Goal: Check status: Check status

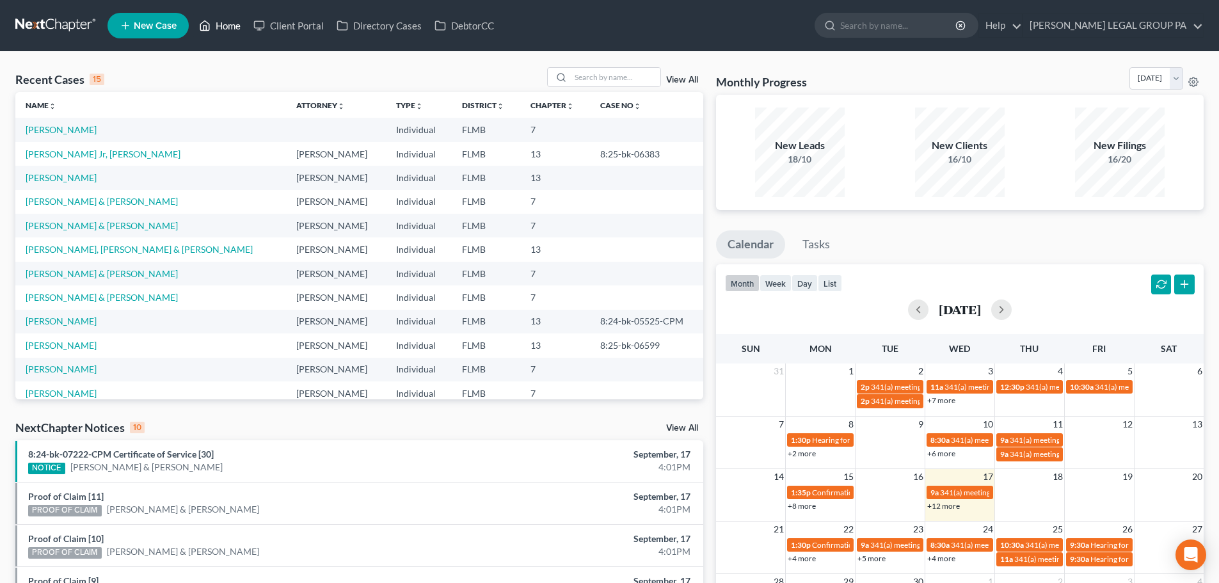
click at [221, 33] on link "Home" at bounding box center [220, 25] width 54 height 23
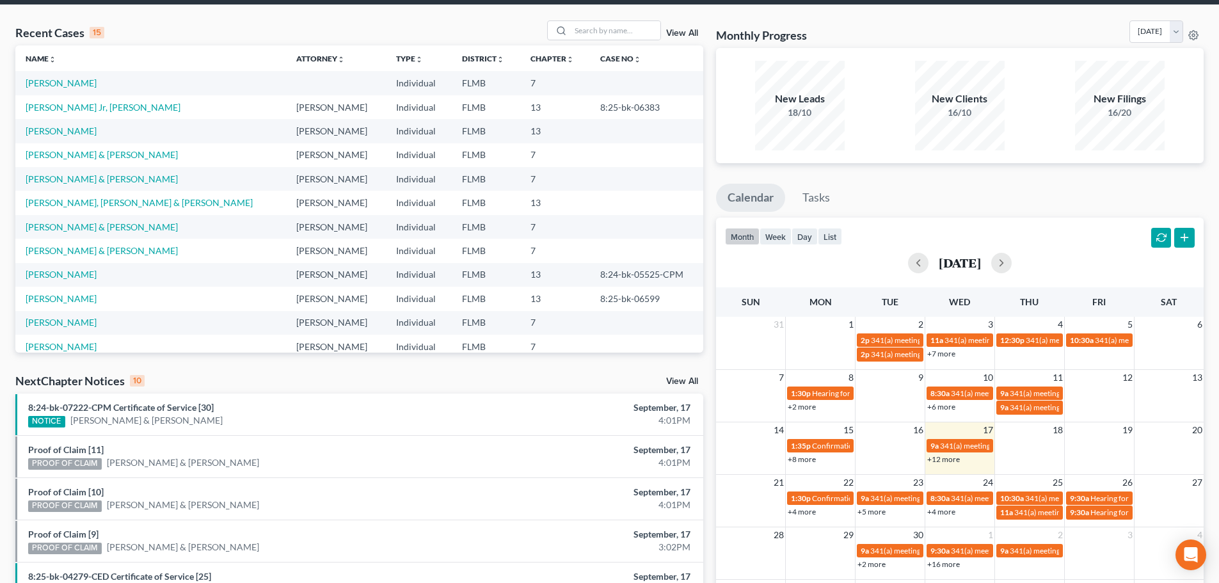
scroll to position [192, 0]
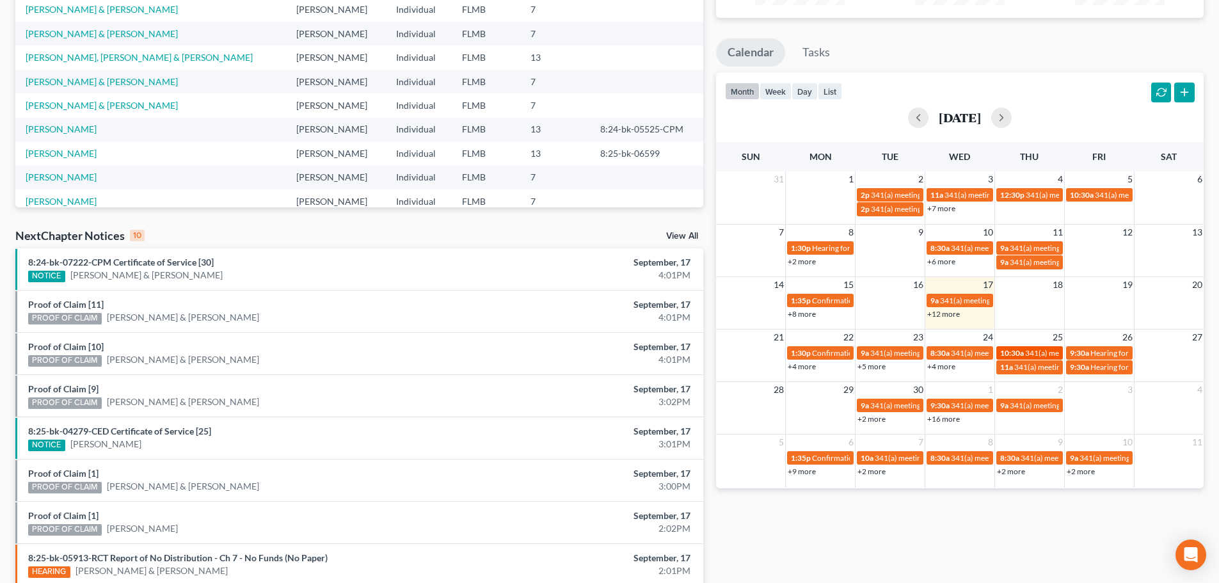
click at [1013, 355] on span "10:30a" at bounding box center [1012, 353] width 24 height 10
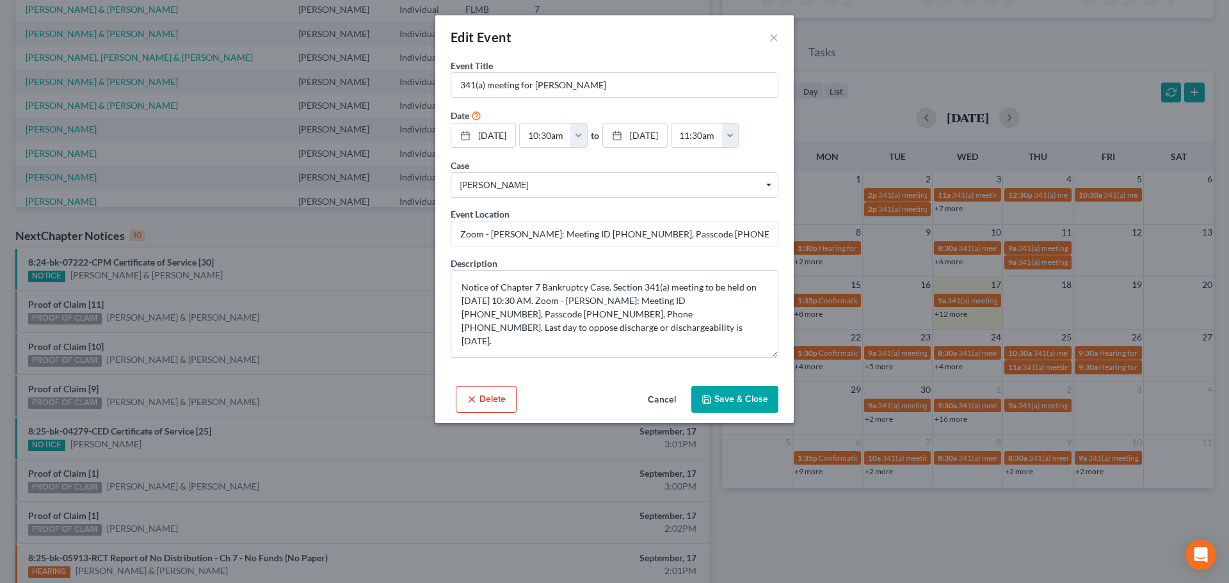
click at [673, 397] on button "Cancel" at bounding box center [661, 400] width 49 height 26
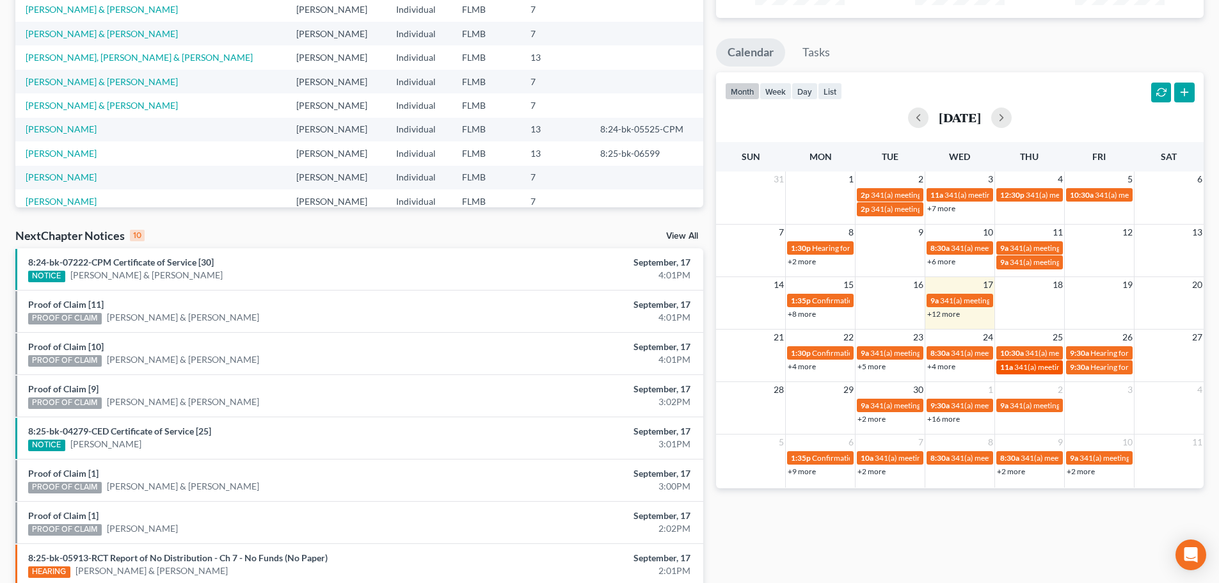
click at [1039, 368] on span "341(a) meeting for [PERSON_NAME]" at bounding box center [1076, 367] width 124 height 10
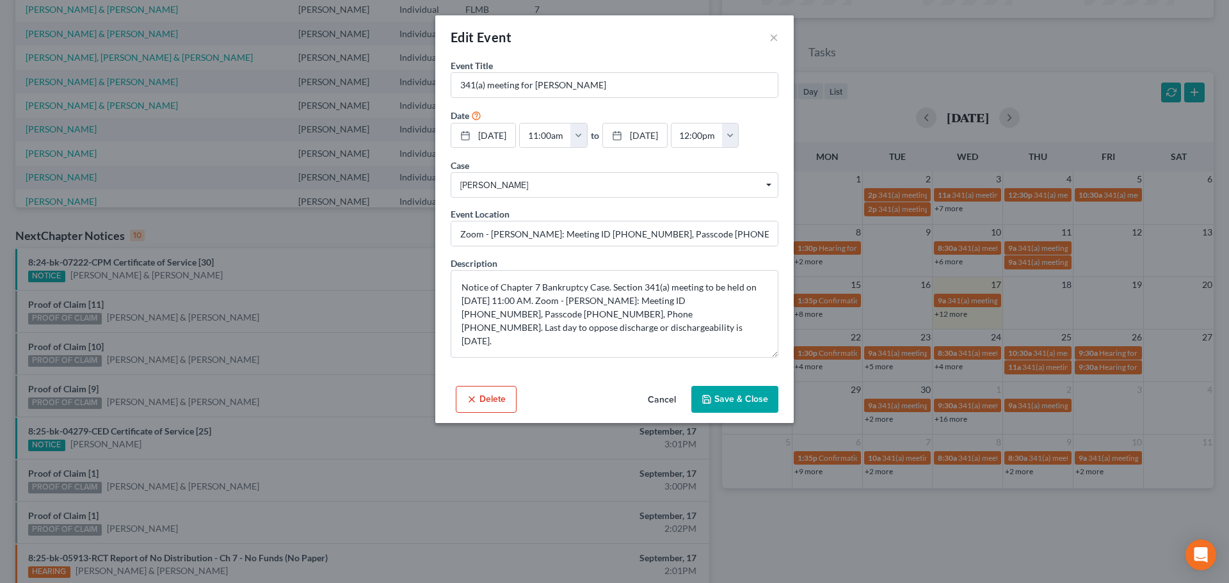
click at [678, 392] on button "Cancel" at bounding box center [661, 400] width 49 height 26
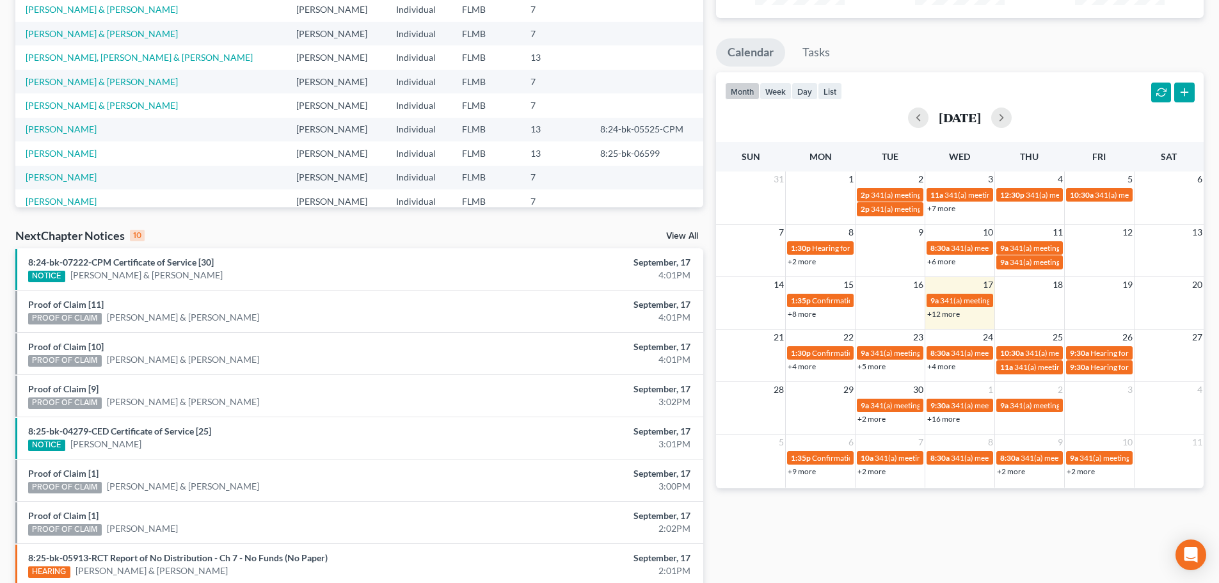
click at [950, 365] on link "+4 more" at bounding box center [941, 367] width 28 height 10
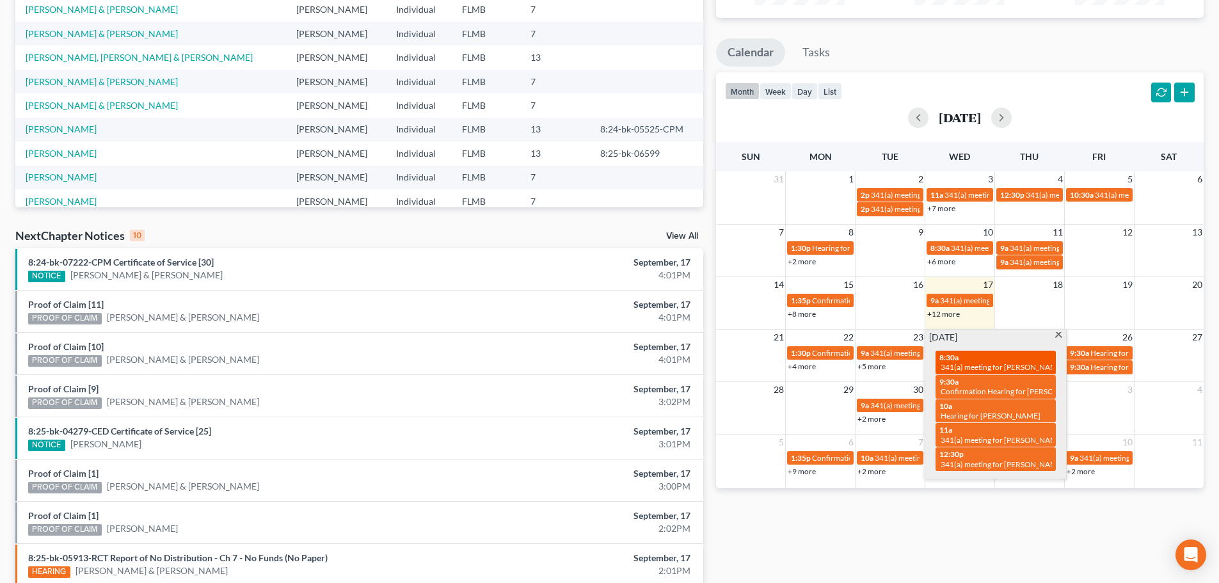
click at [958, 373] on link "8:30a 341(a) meeting for [PERSON_NAME]" at bounding box center [996, 363] width 120 height 24
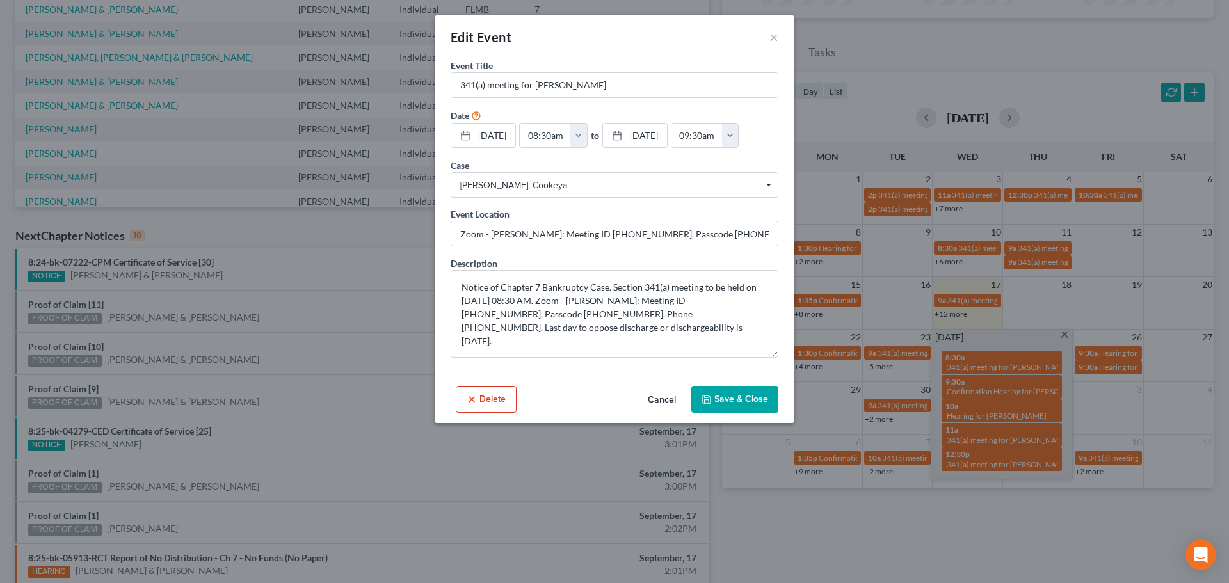
click at [666, 401] on button "Cancel" at bounding box center [661, 400] width 49 height 26
